Goal: Check status: Check status

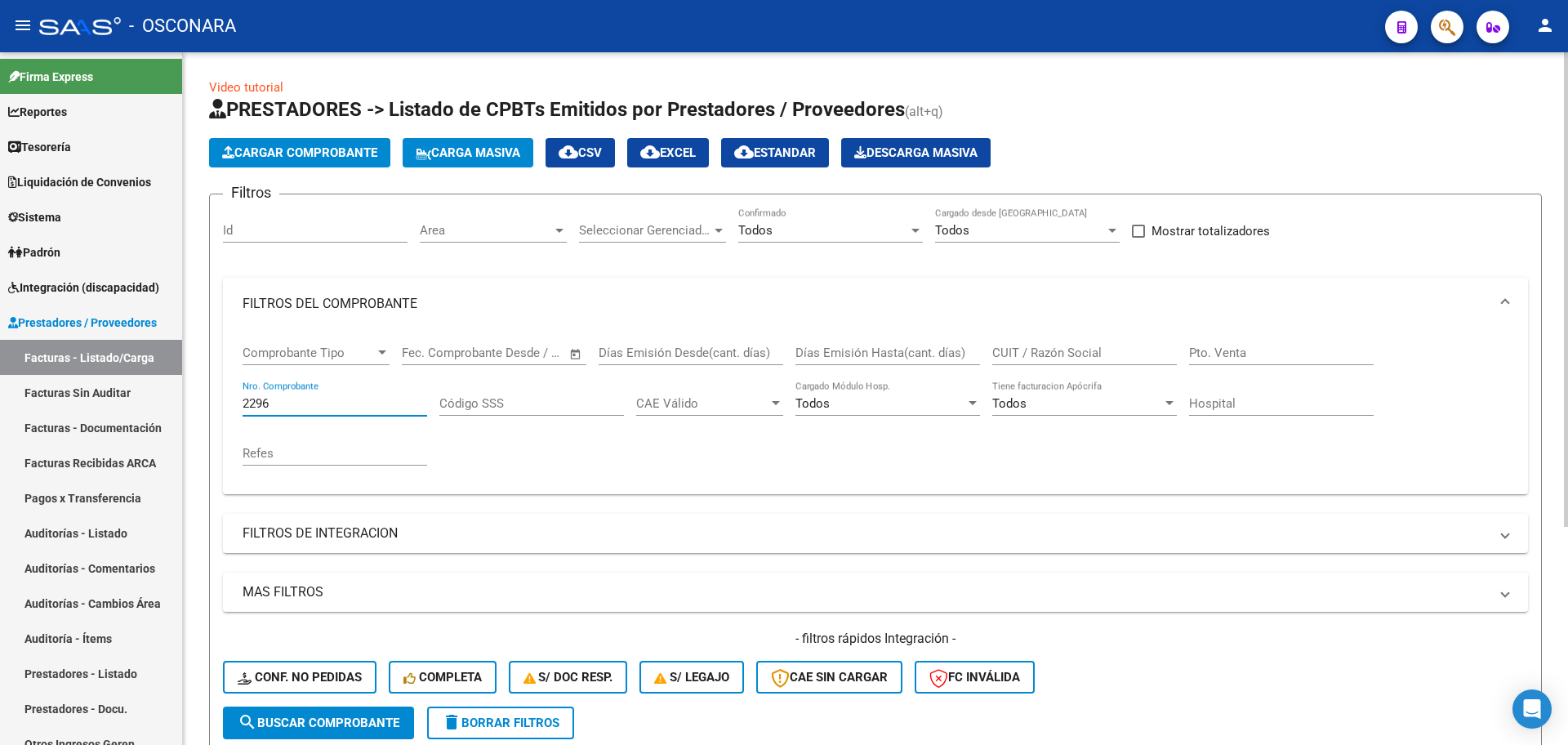
scroll to position [21, 0]
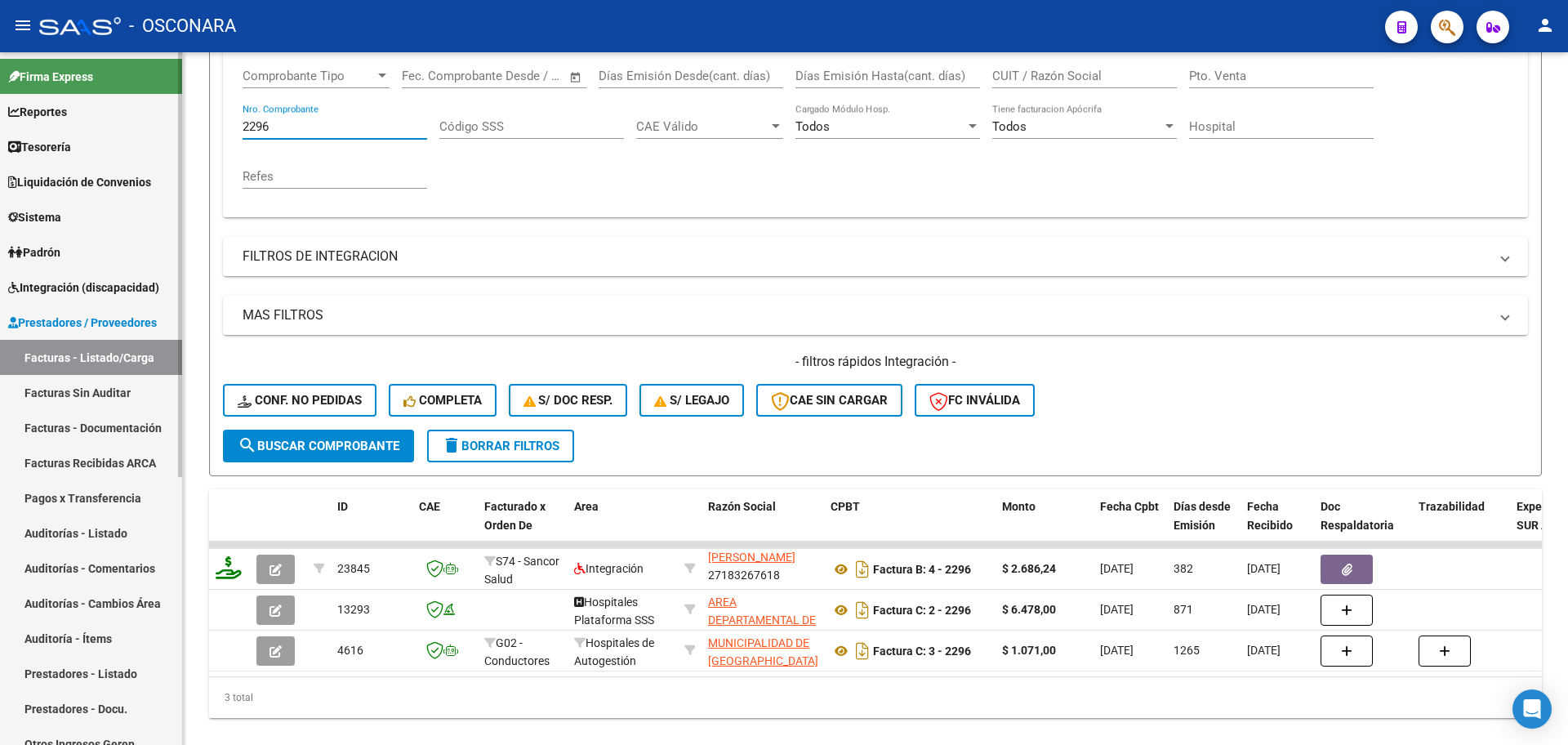
drag, startPoint x: 0, startPoint y: 0, endPoint x: 152, endPoint y: 114, distance: 190.0
click at [153, 120] on mat-sidenav-container "Firma Express Reportes Tablero de Control Ingresos Percibidos Análisis de todos…" at bounding box center [784, 398] width 1568 height 693
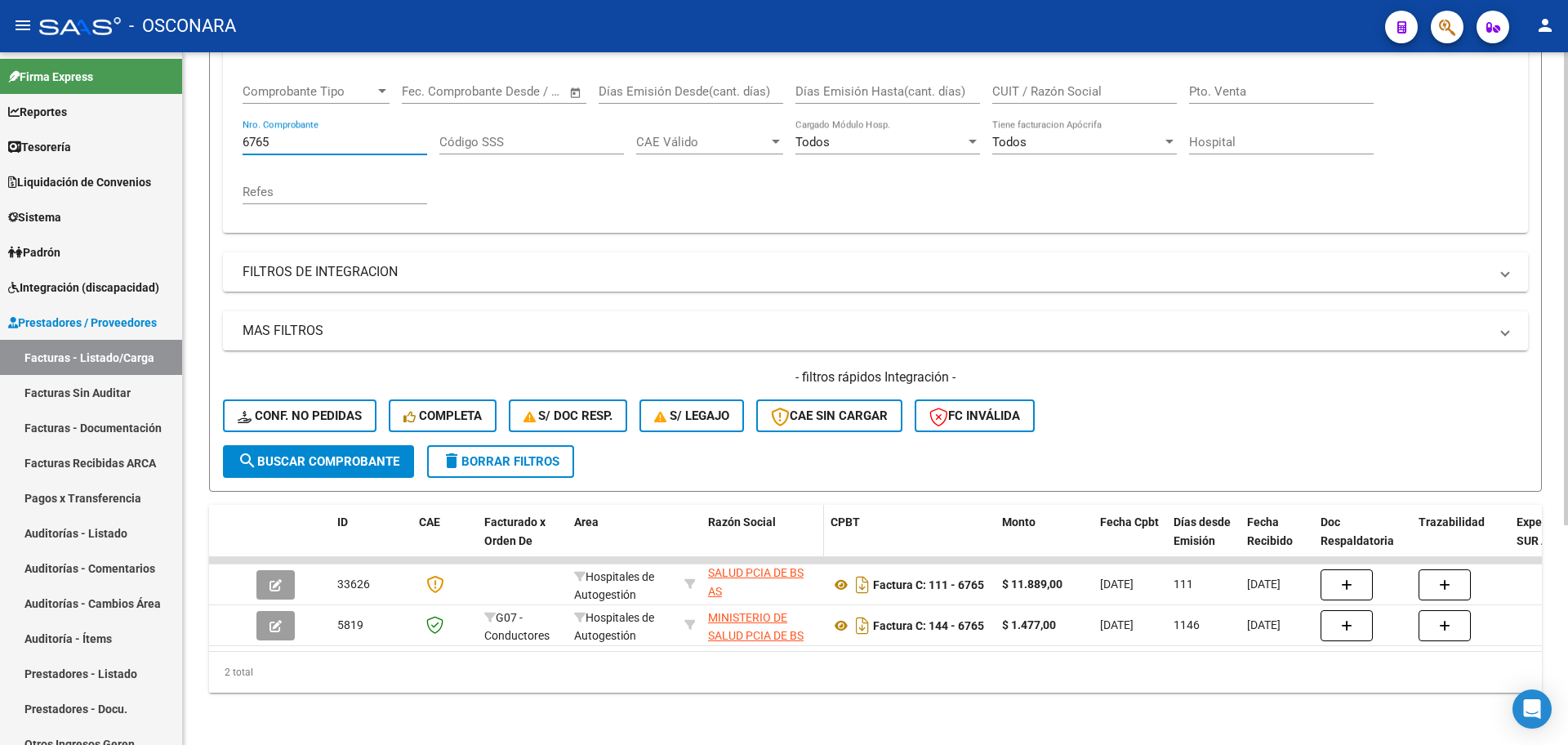
scroll to position [40, 0]
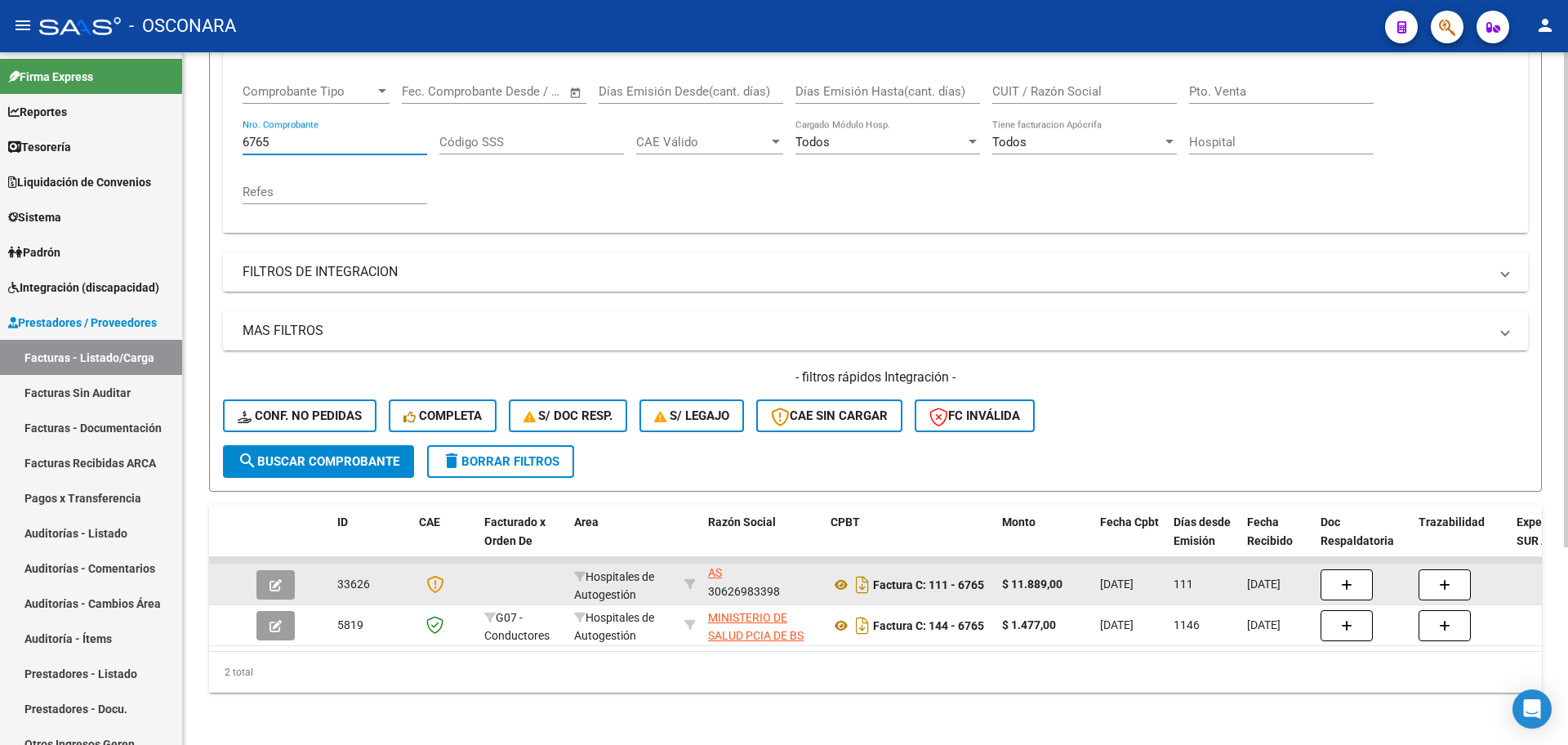
type input "6765"
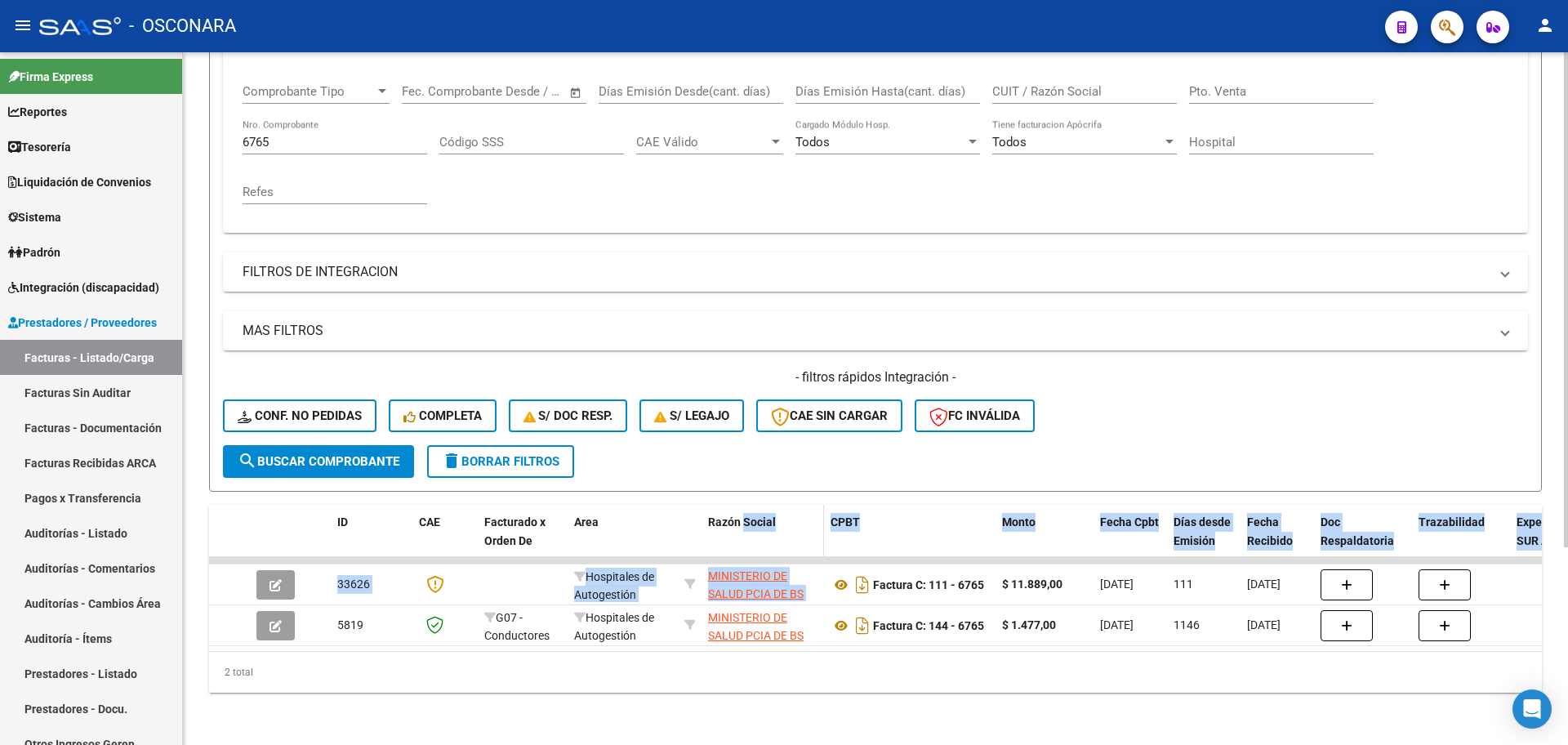
scroll to position [0, 0]
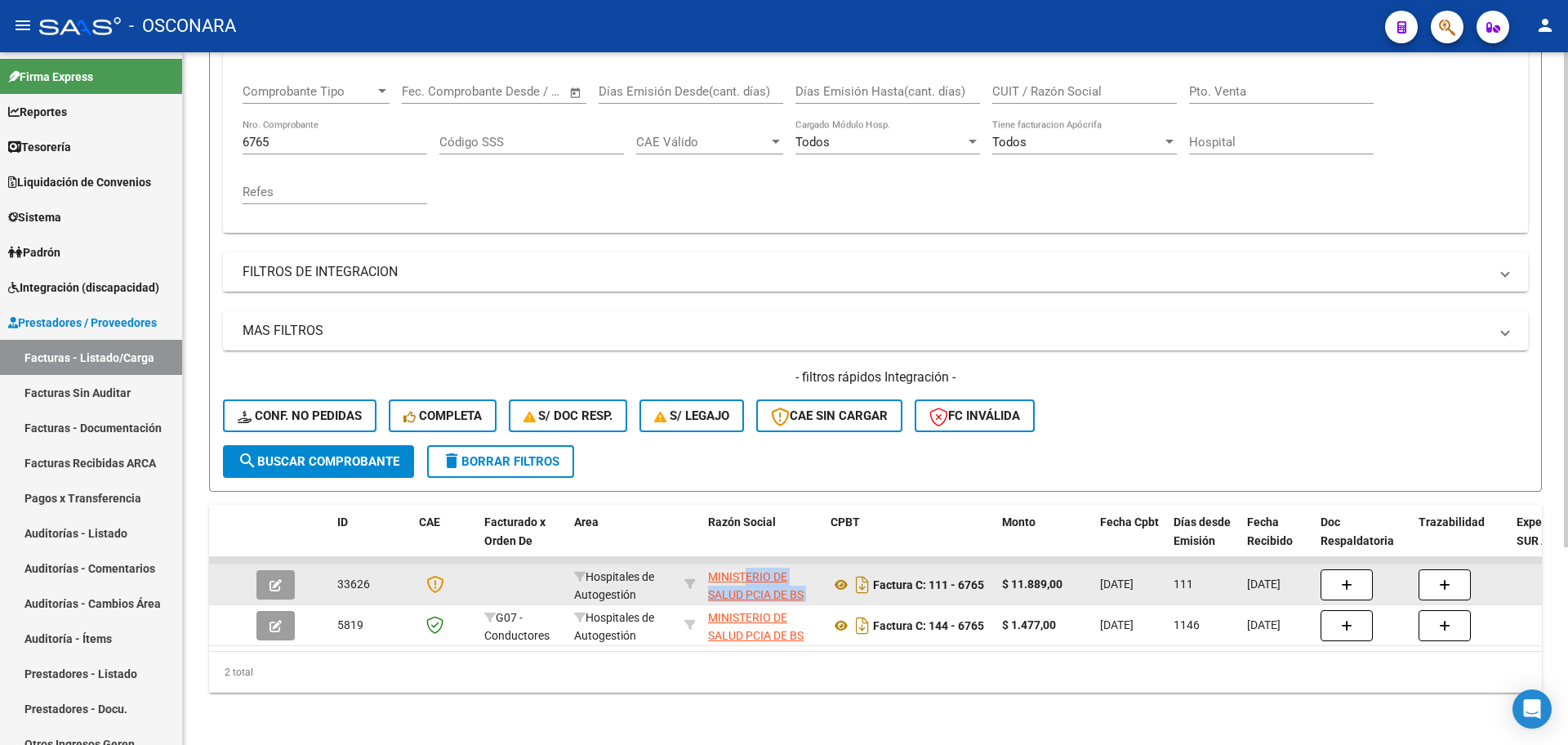
drag, startPoint x: 766, startPoint y: 568, endPoint x: 755, endPoint y: 573, distance: 12.1
click at [751, 577] on div "MINISTERIO DE SALUD PCIA DE BS AS 30626983398" at bounding box center [762, 585] width 109 height 34
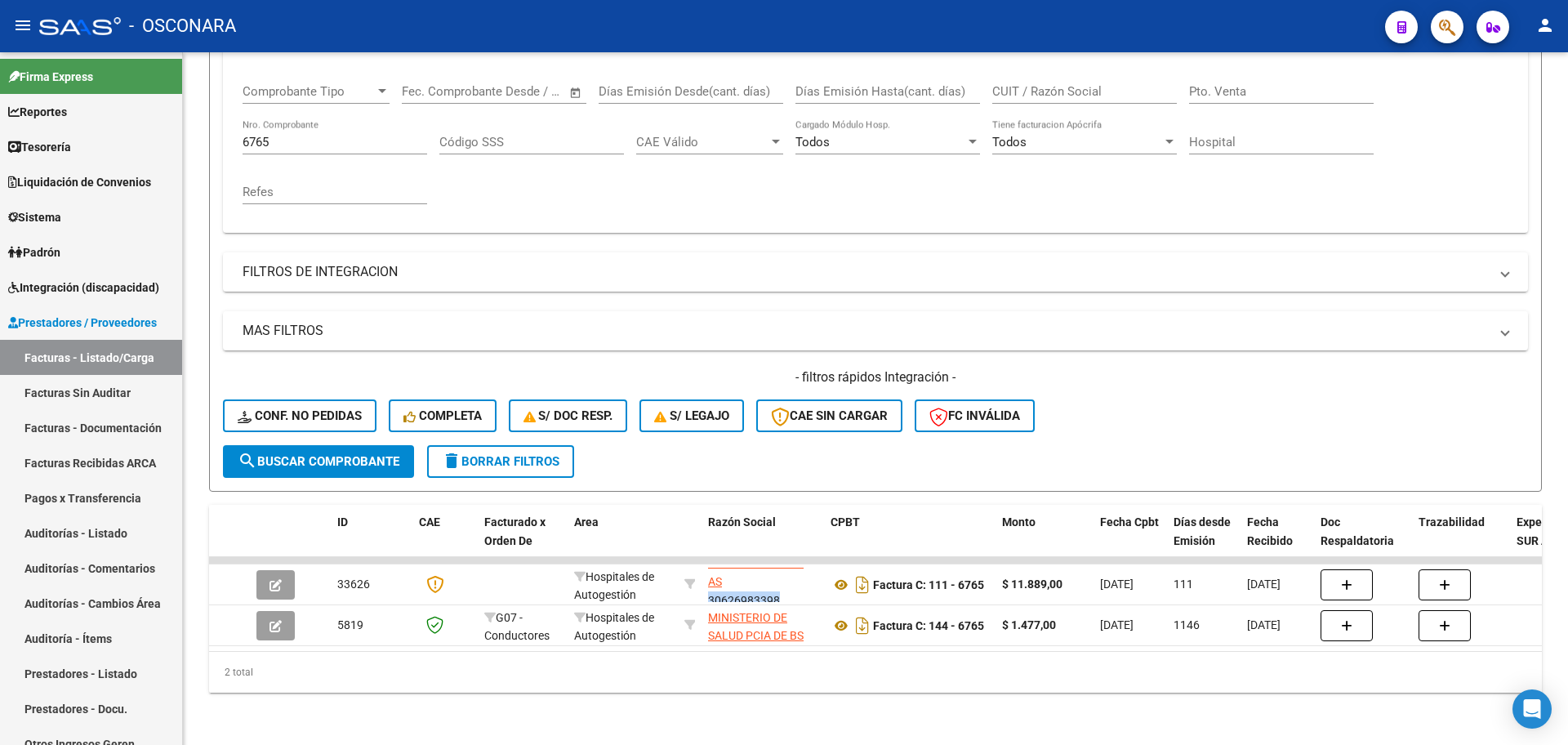
drag, startPoint x: 1255, startPoint y: 297, endPoint x: 668, endPoint y: 20, distance: 649.1
click at [1194, 230] on div "Filtros Id Area Area Seleccionar Gerenciador Seleccionar Gerenciador Todos Conf…" at bounding box center [875, 195] width 1305 height 499
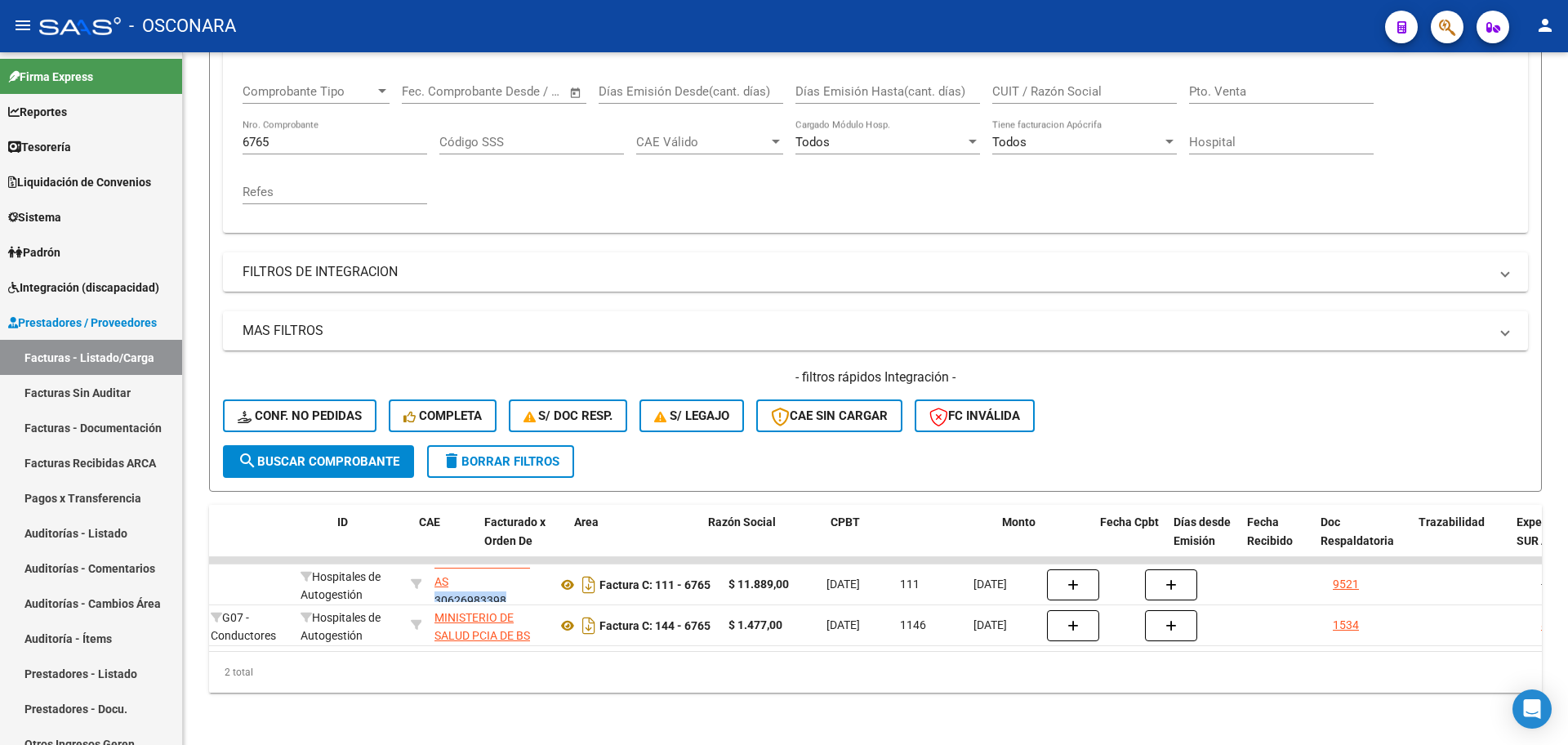
scroll to position [0, 0]
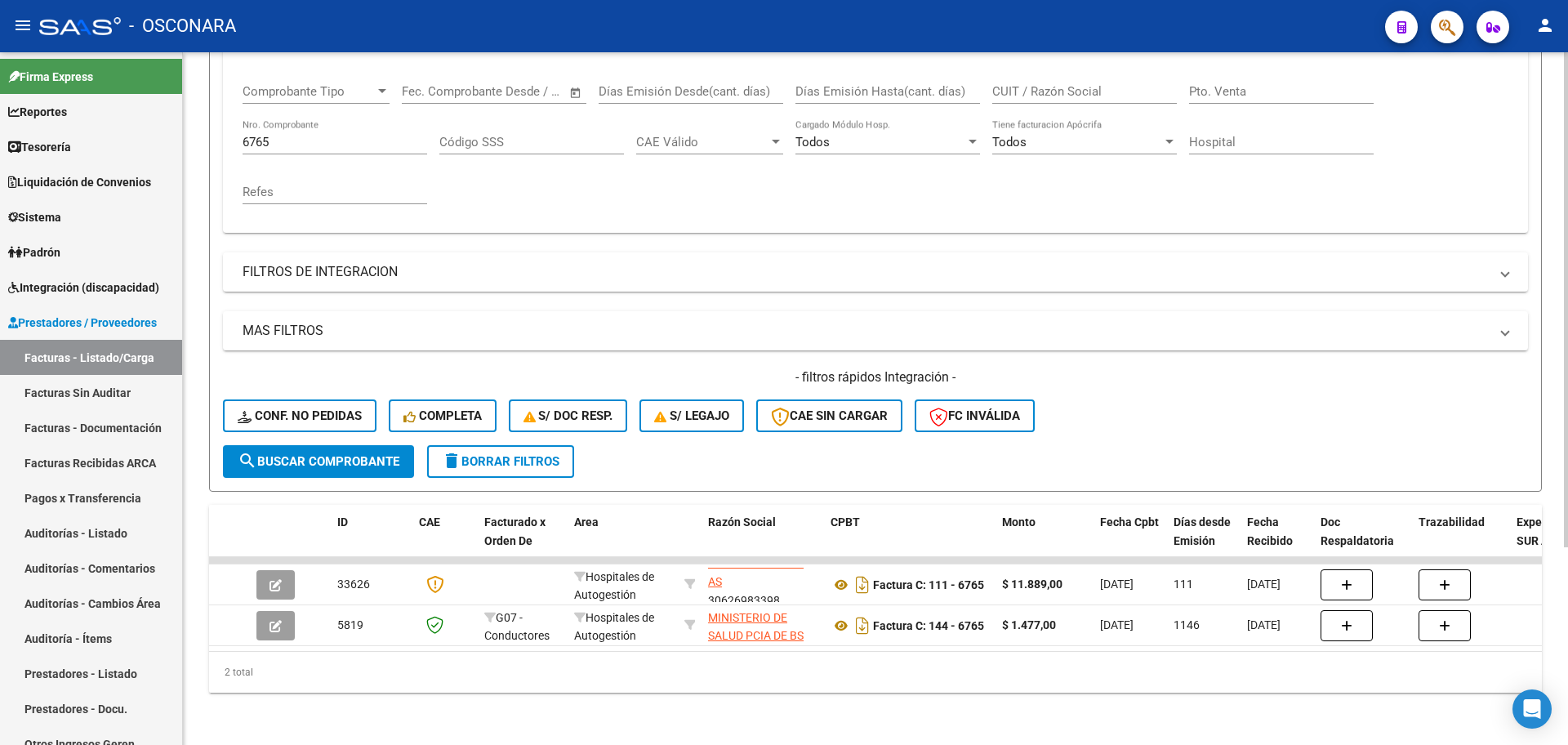
click at [442, 709] on div "Video tutorial PRESTADORES -> Listado de CPBTs Emitidos por Prestadores / Prove…" at bounding box center [875, 268] width 1385 height 954
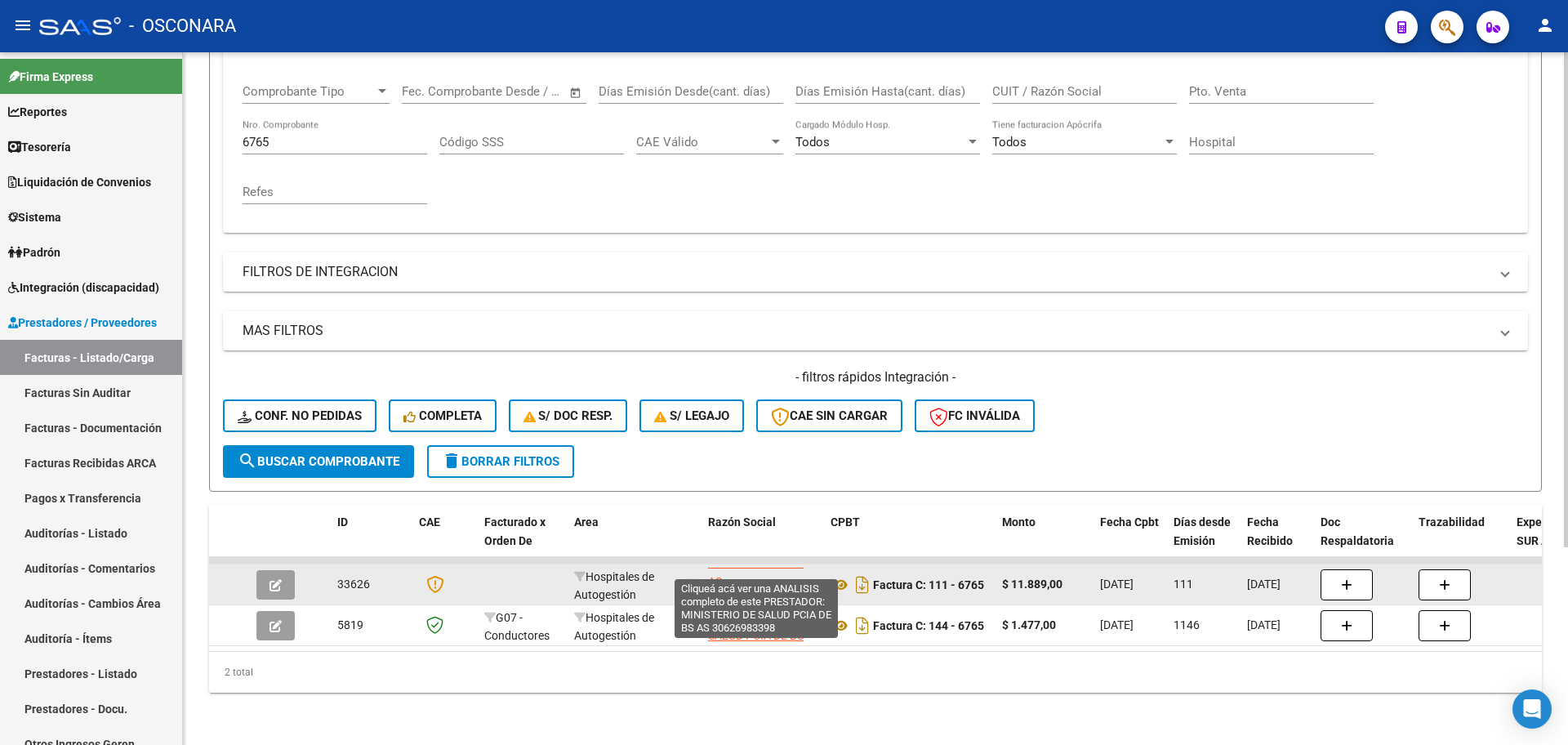
click at [709, 567] on span "MINISTERIO DE SALUD PCIA DE BS AS" at bounding box center [756, 563] width 96 height 51
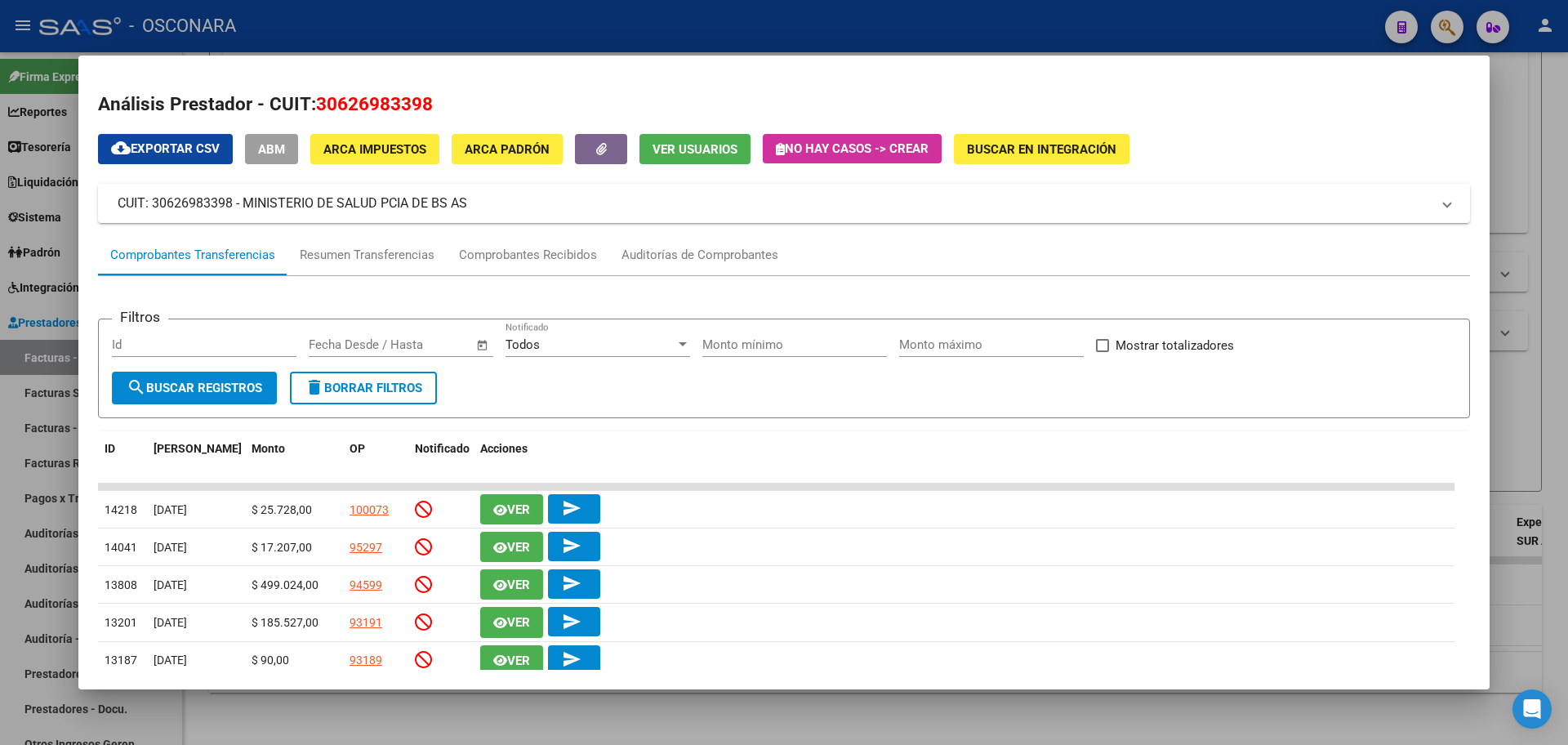
click at [0, 397] on div at bounding box center [784, 372] width 1568 height 745
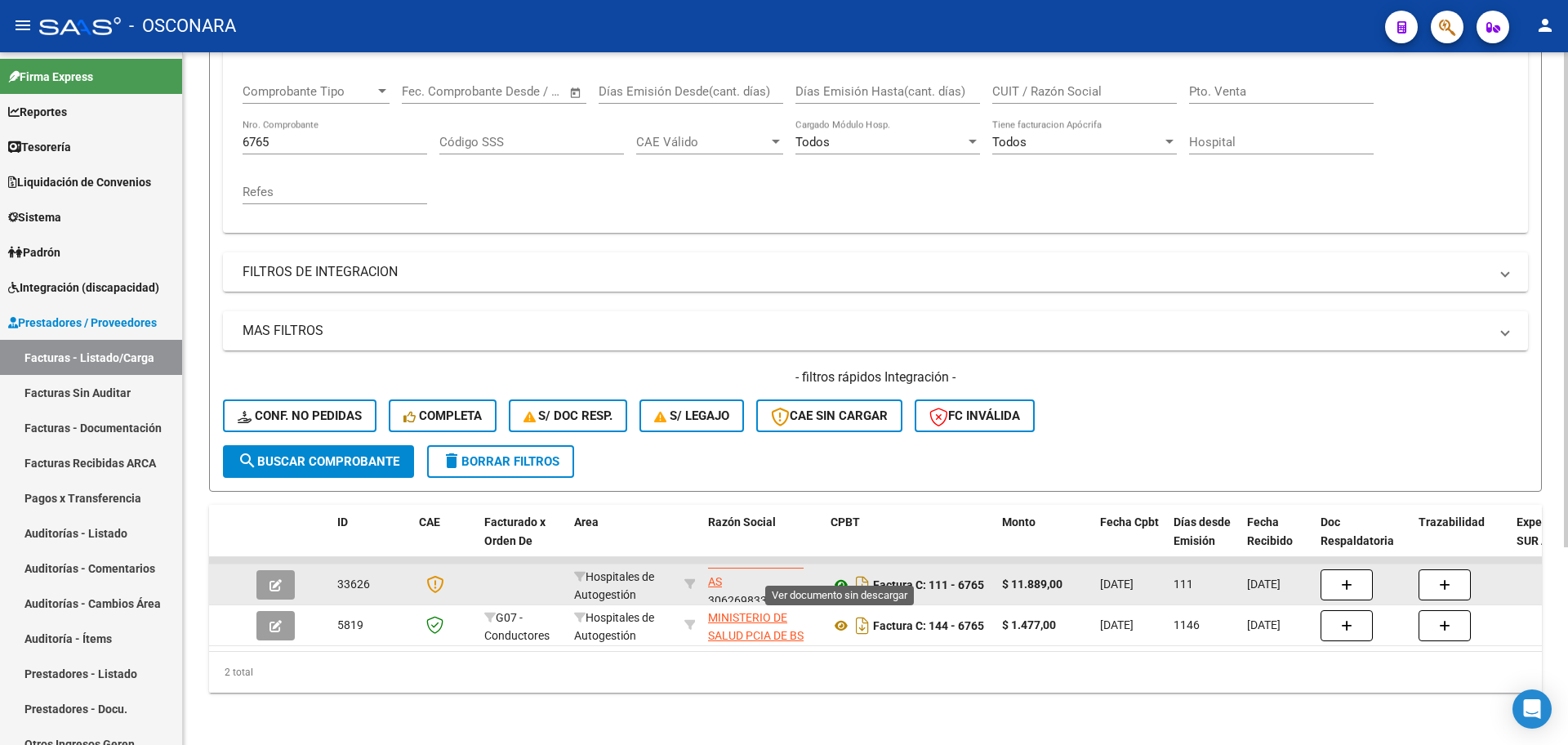
click at [843, 575] on icon at bounding box center [840, 585] width 21 height 20
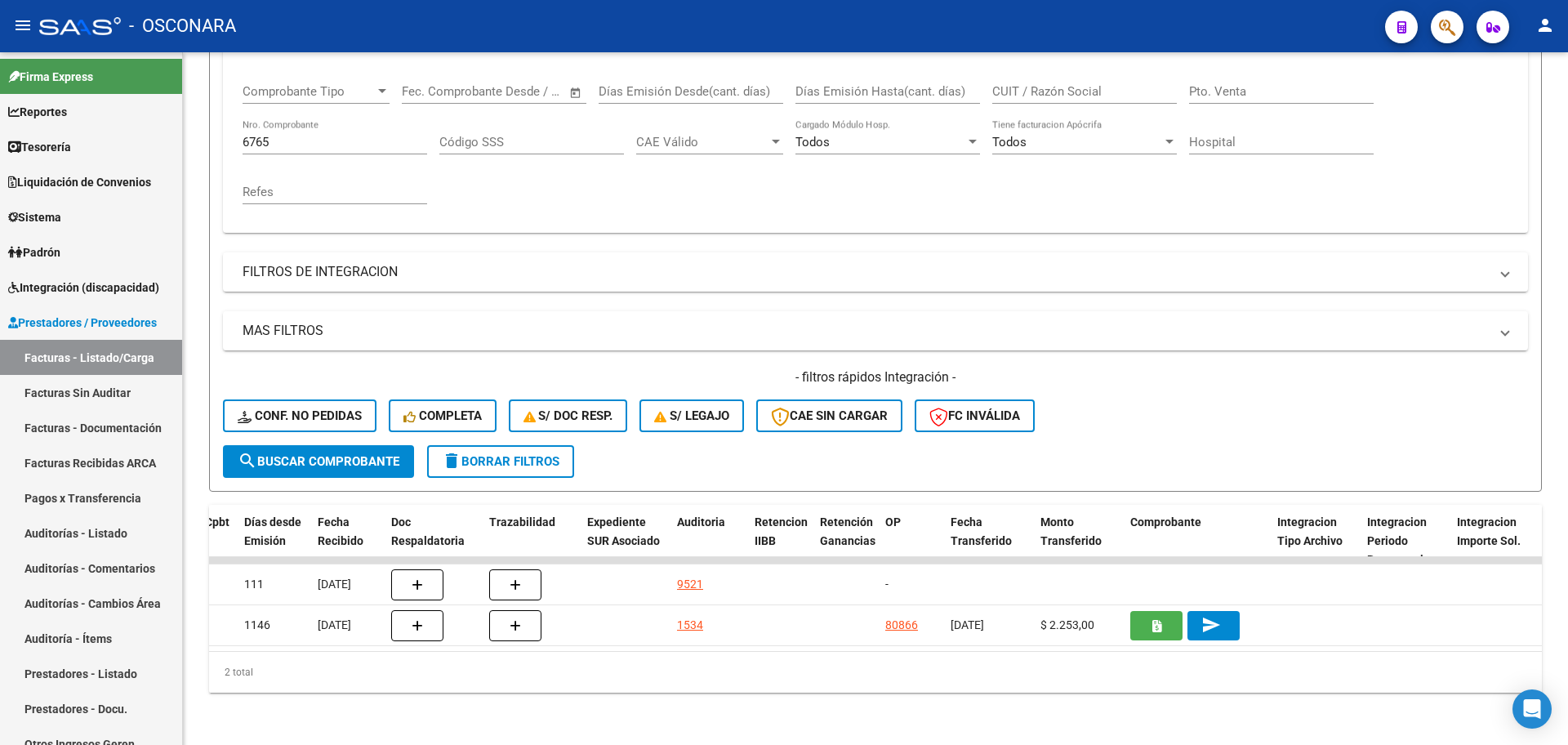
scroll to position [0, 918]
